Goal: Communication & Community: Ask a question

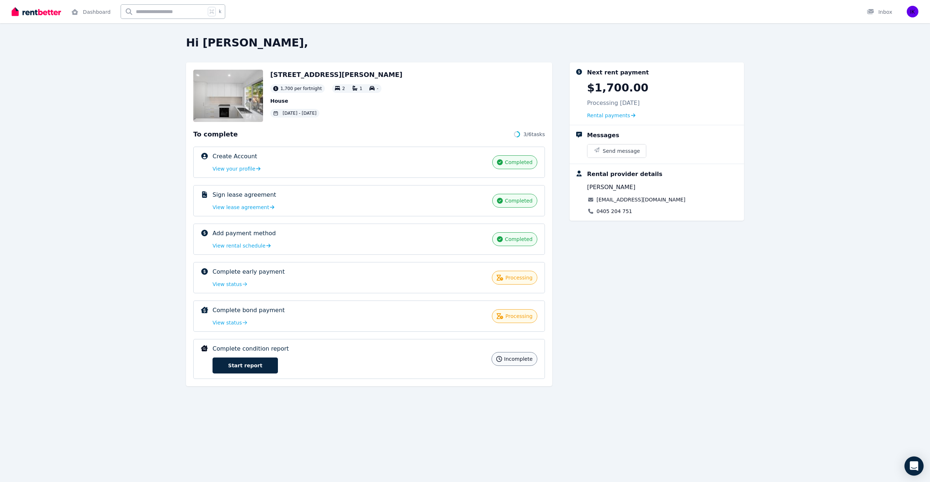
click at [917, 461] on div "Open Intercom Messenger" at bounding box center [913, 466] width 19 height 19
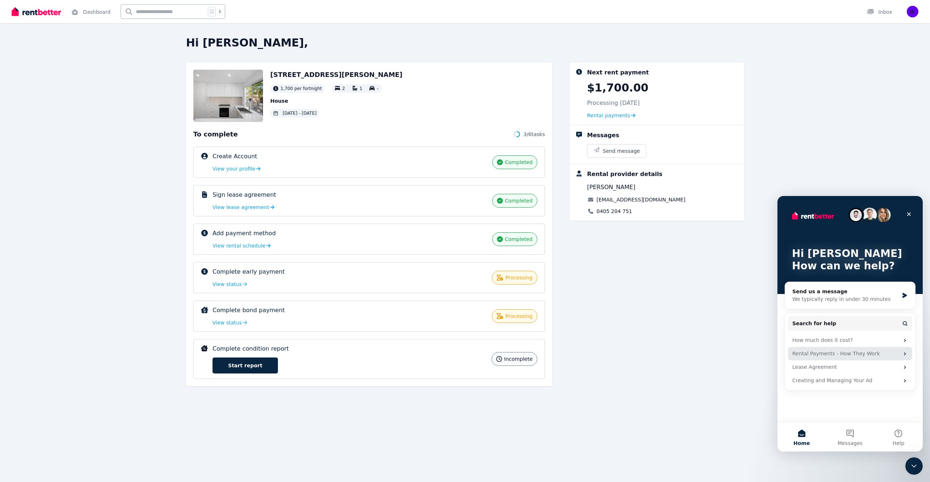
click at [854, 355] on div "Rental Payments - How They Work" at bounding box center [845, 354] width 107 height 8
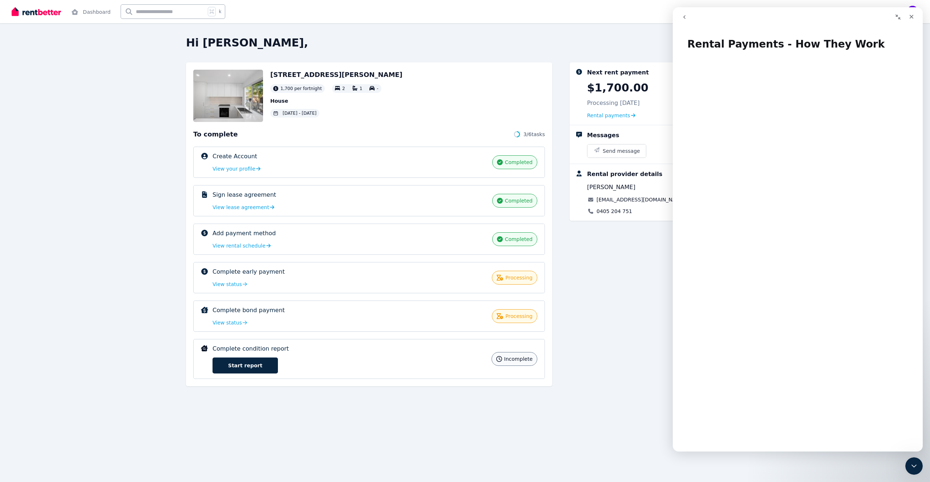
click at [689, 21] on button "go back" at bounding box center [684, 17] width 14 height 14
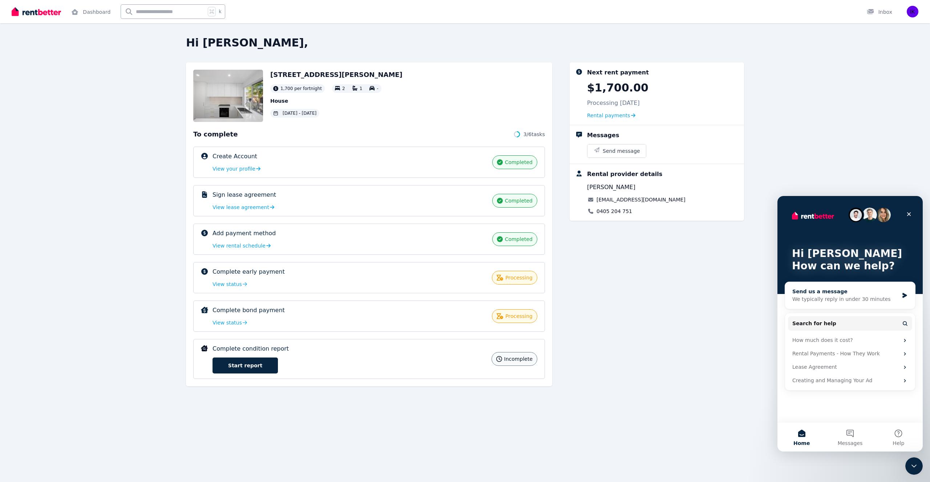
click at [829, 293] on div "Send us a message" at bounding box center [845, 292] width 106 height 8
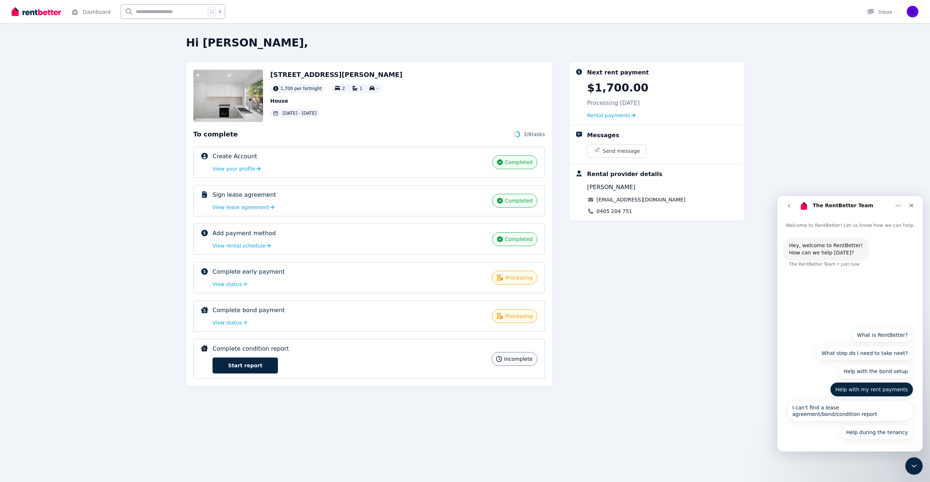
click at [879, 394] on button "Help with my rent payments" at bounding box center [871, 389] width 83 height 15
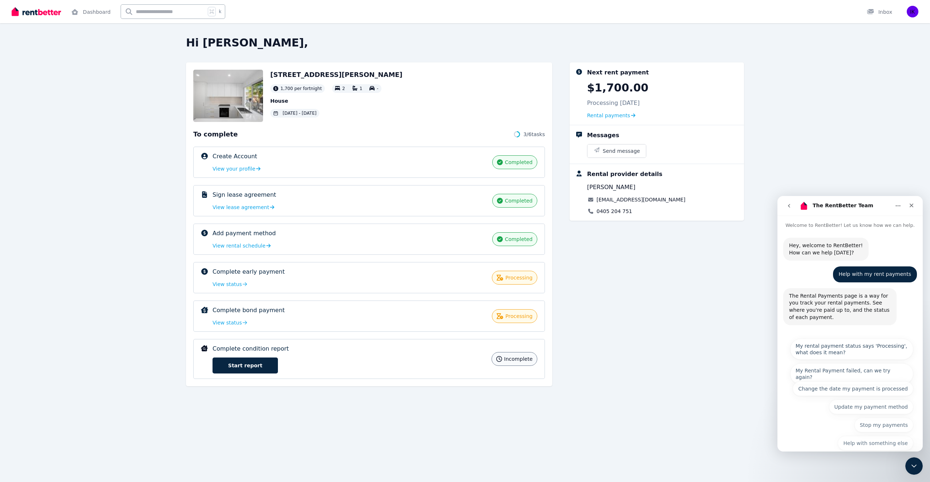
scroll to position [11, 0]
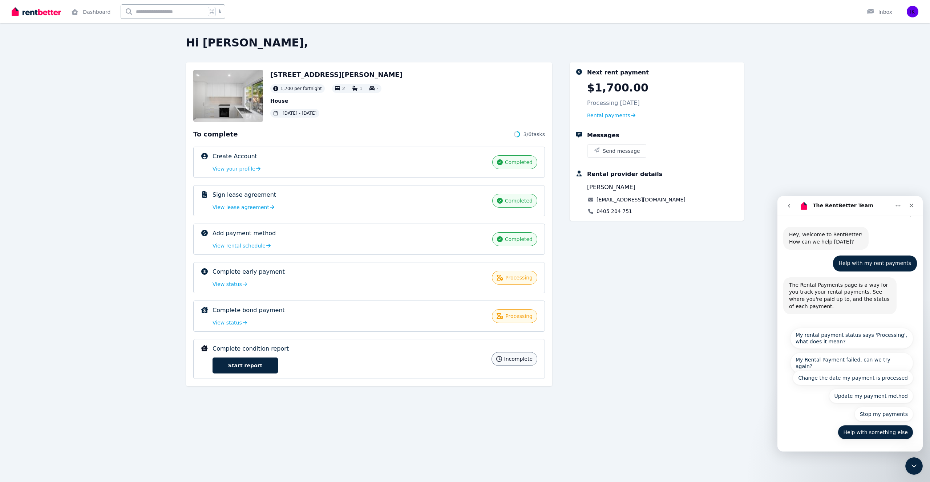
click at [879, 435] on button "Help with something else" at bounding box center [876, 432] width 76 height 15
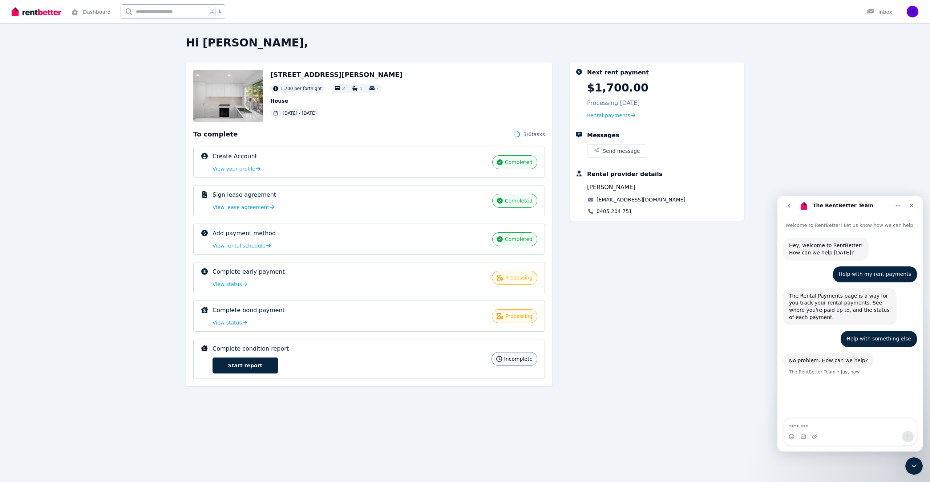
click at [814, 429] on textarea "Message…" at bounding box center [849, 425] width 133 height 12
type textarea "**********"
click at [514, 278] on span "processing" at bounding box center [518, 277] width 27 height 7
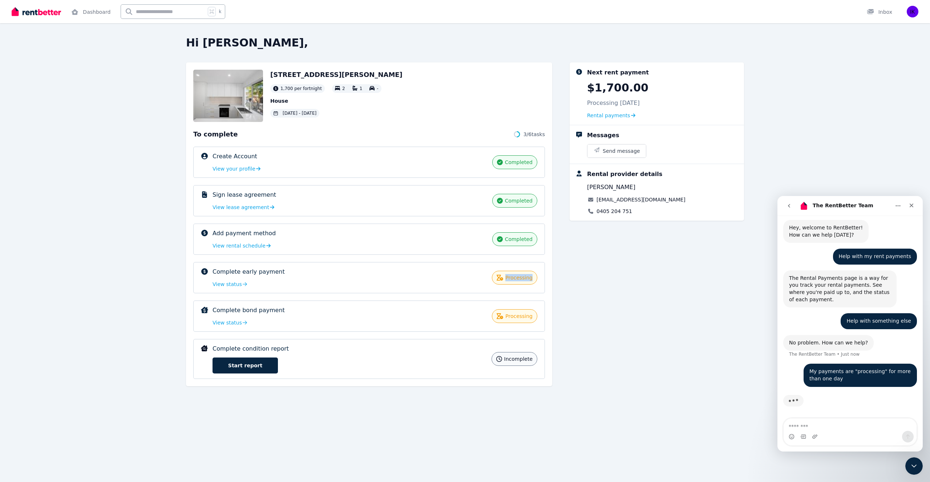
click at [514, 278] on span "processing" at bounding box center [518, 277] width 27 height 7
click at [499, 279] on icon at bounding box center [499, 278] width 7 height 6
click at [226, 284] on span "View status" at bounding box center [226, 284] width 29 height 7
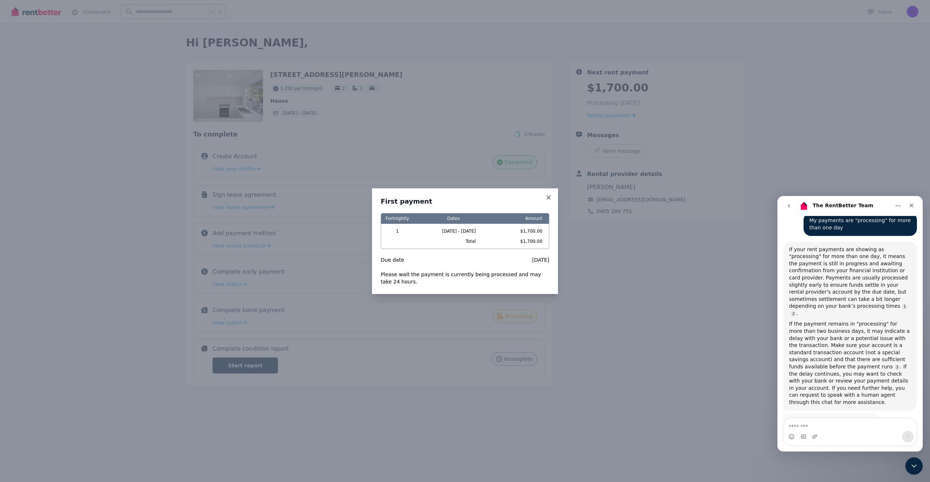
scroll to position [178, 0]
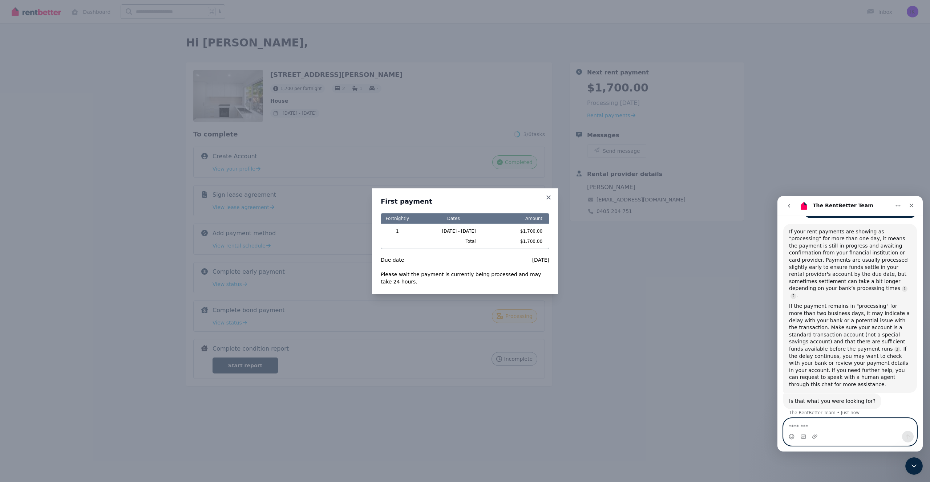
click at [816, 421] on textarea "Message…" at bounding box center [849, 425] width 133 height 12
type textarea "**********"
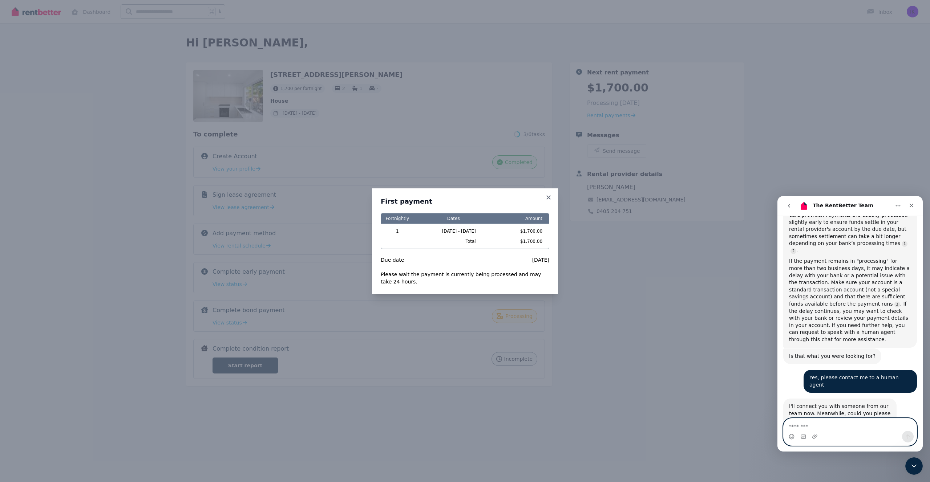
scroll to position [250, 0]
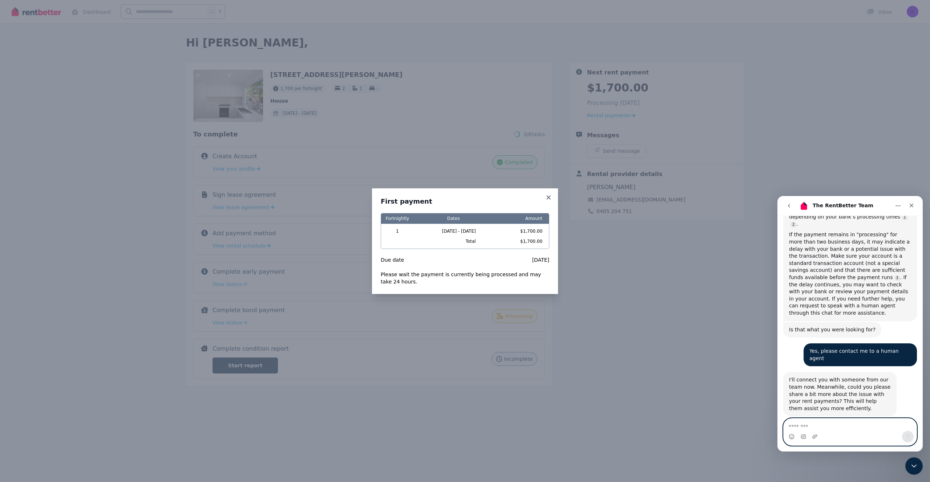
click at [822, 420] on textarea "Message…" at bounding box center [849, 425] width 133 height 12
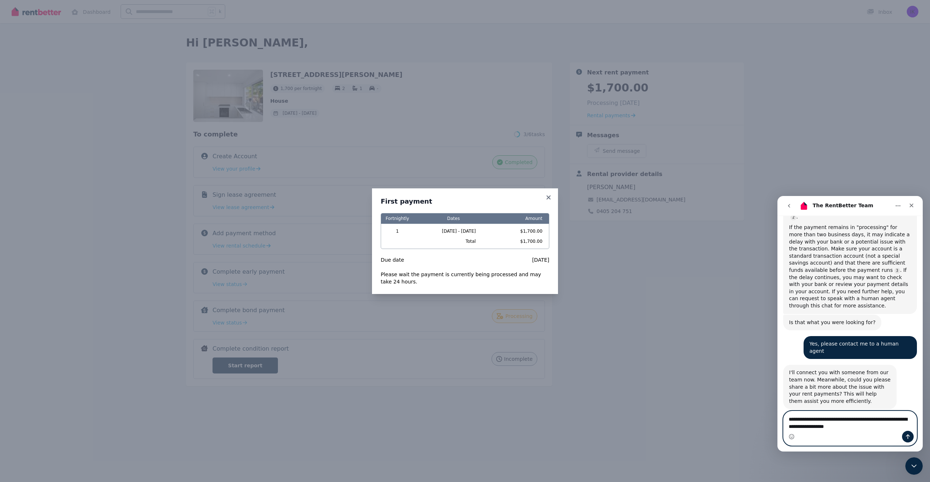
type textarea "**********"
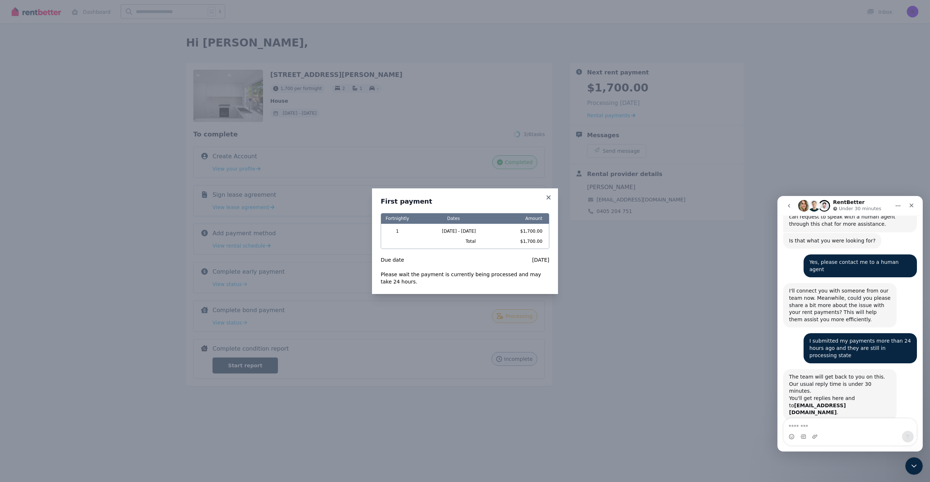
scroll to position [349, 0]
